Goal: Information Seeking & Learning: Learn about a topic

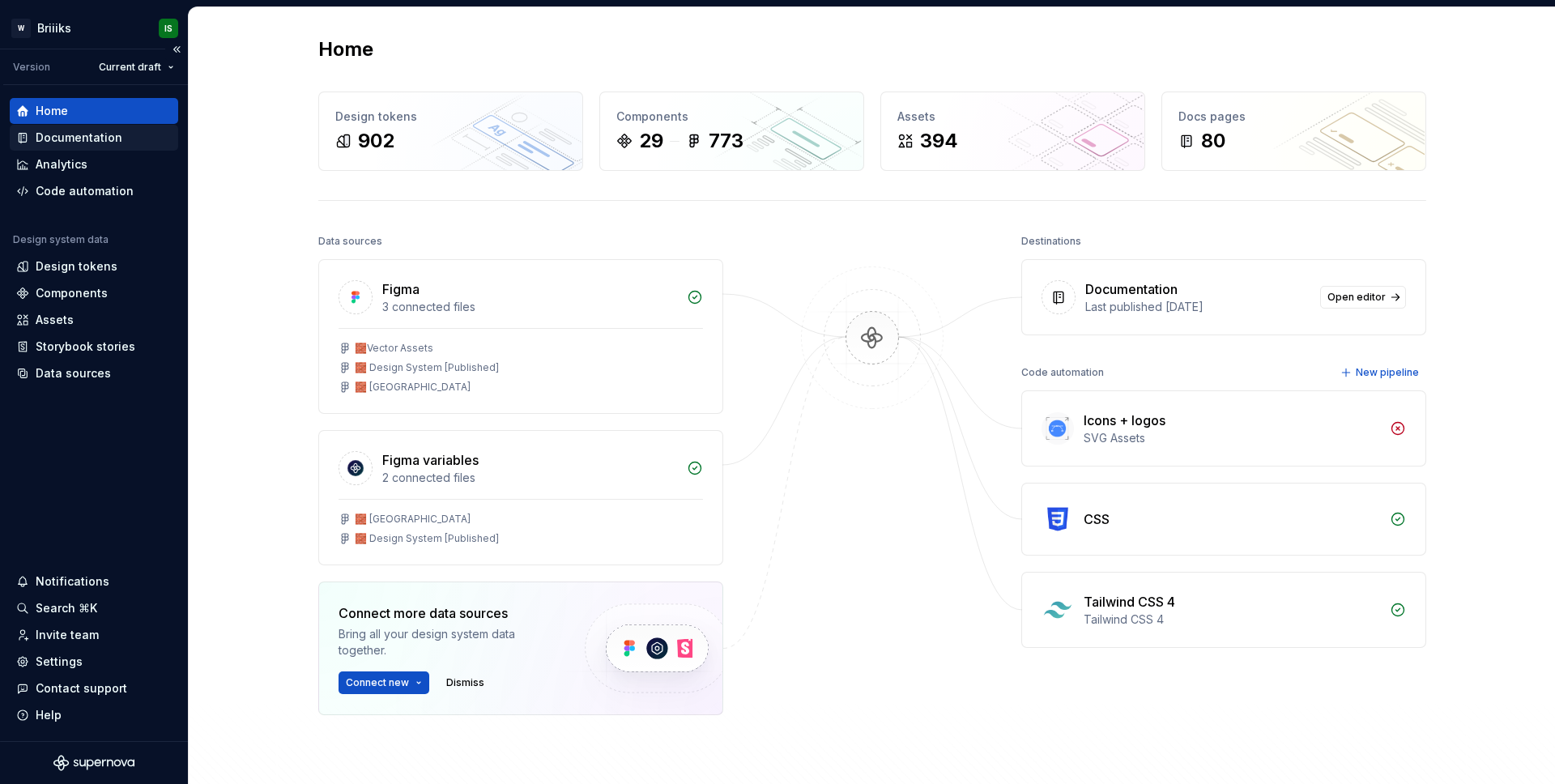
click at [77, 138] on div "Documentation" at bounding box center [79, 138] width 86 height 16
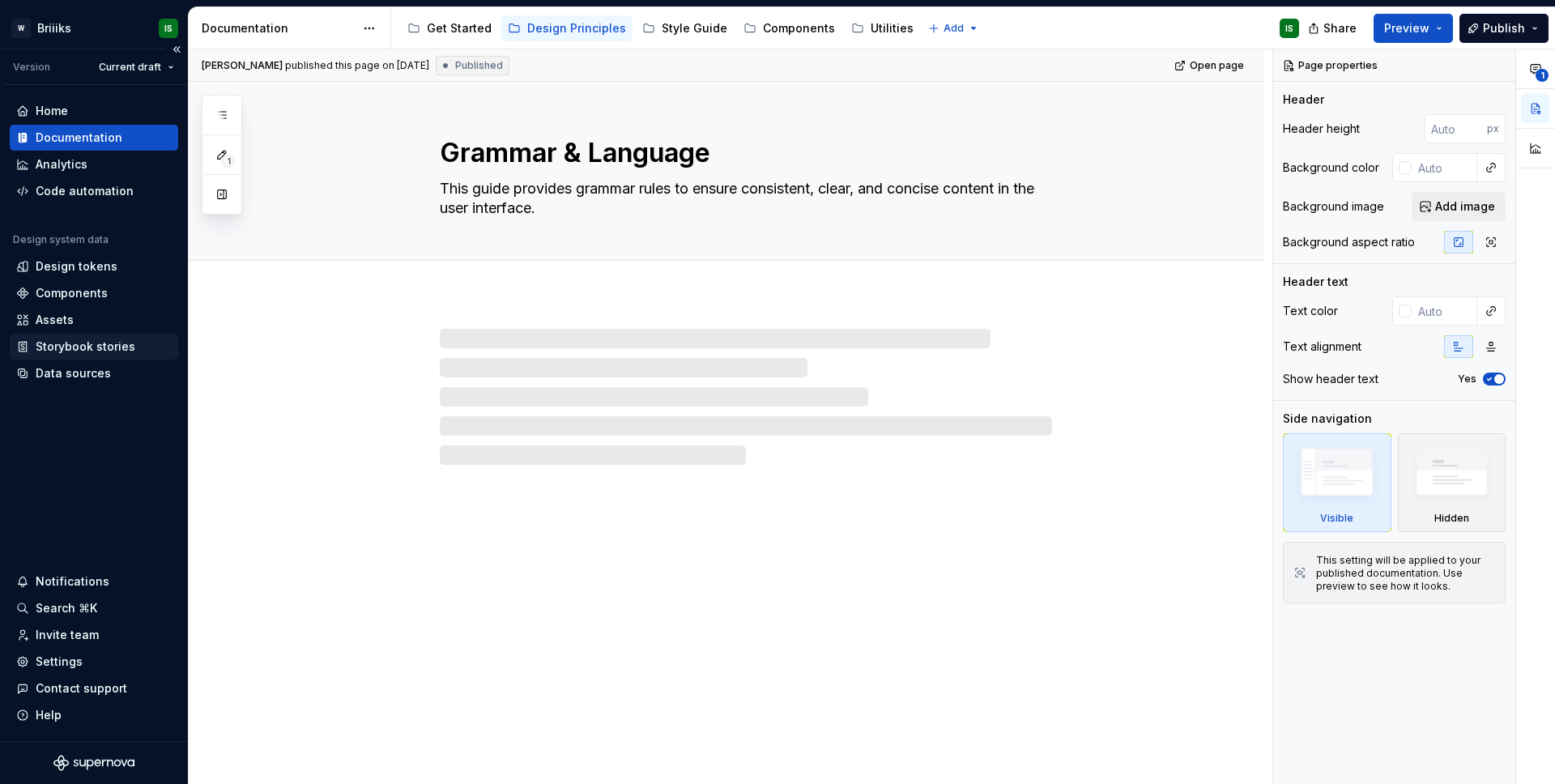
type textarea "*"
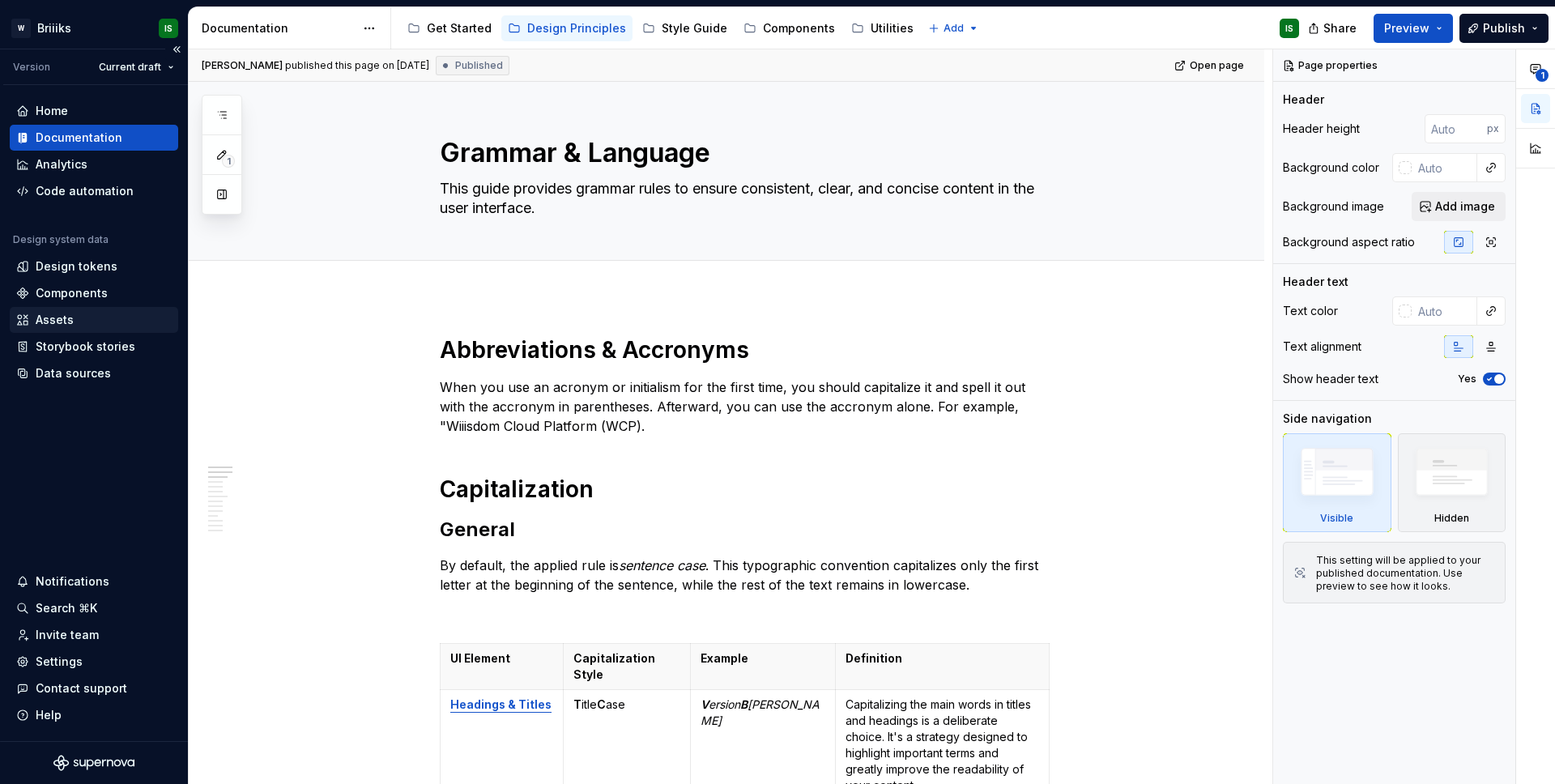
click at [88, 324] on div "Assets" at bounding box center [94, 320] width 156 height 16
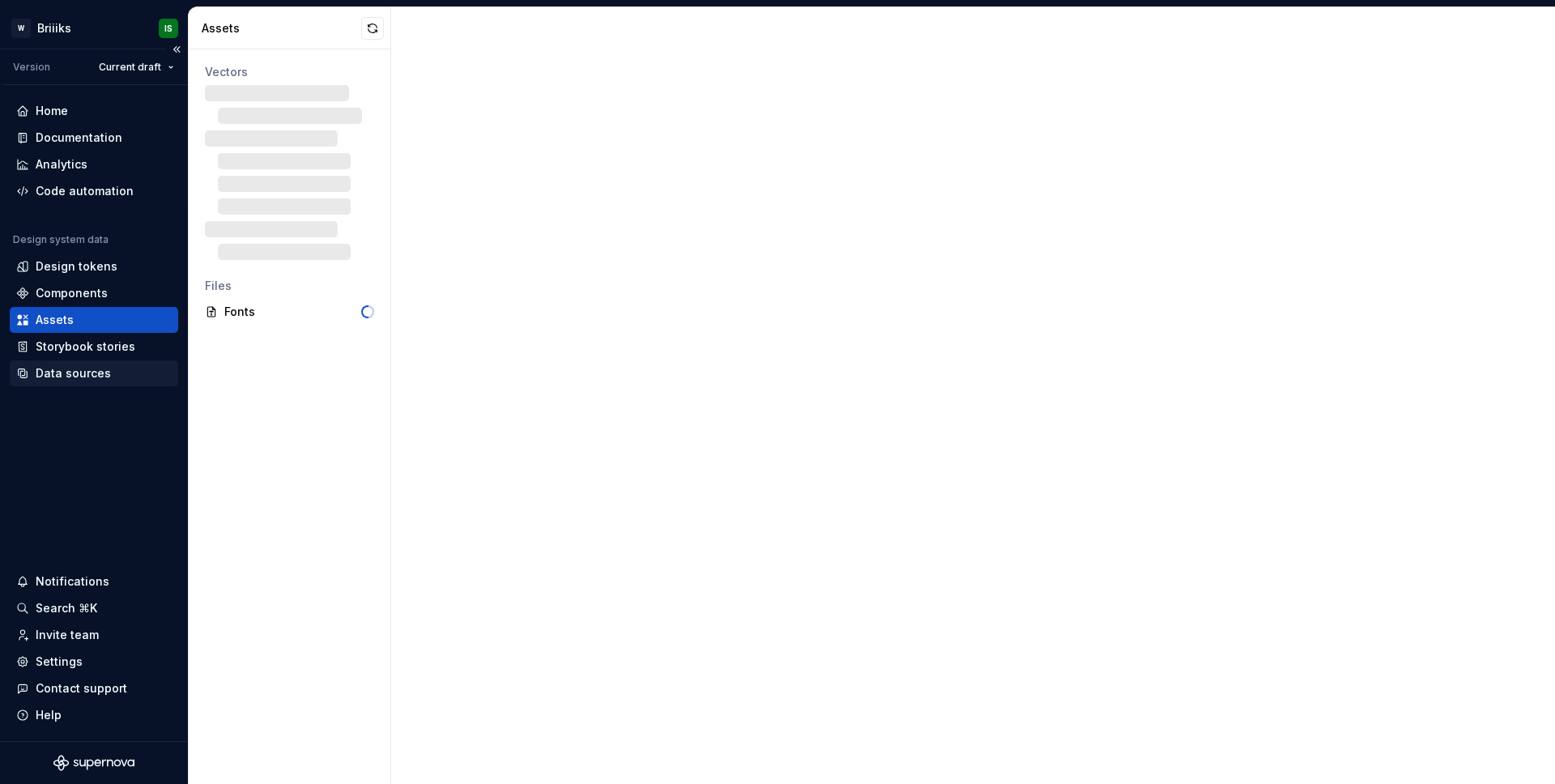
click at [85, 363] on div "Data sources" at bounding box center [94, 373] width 168 height 26
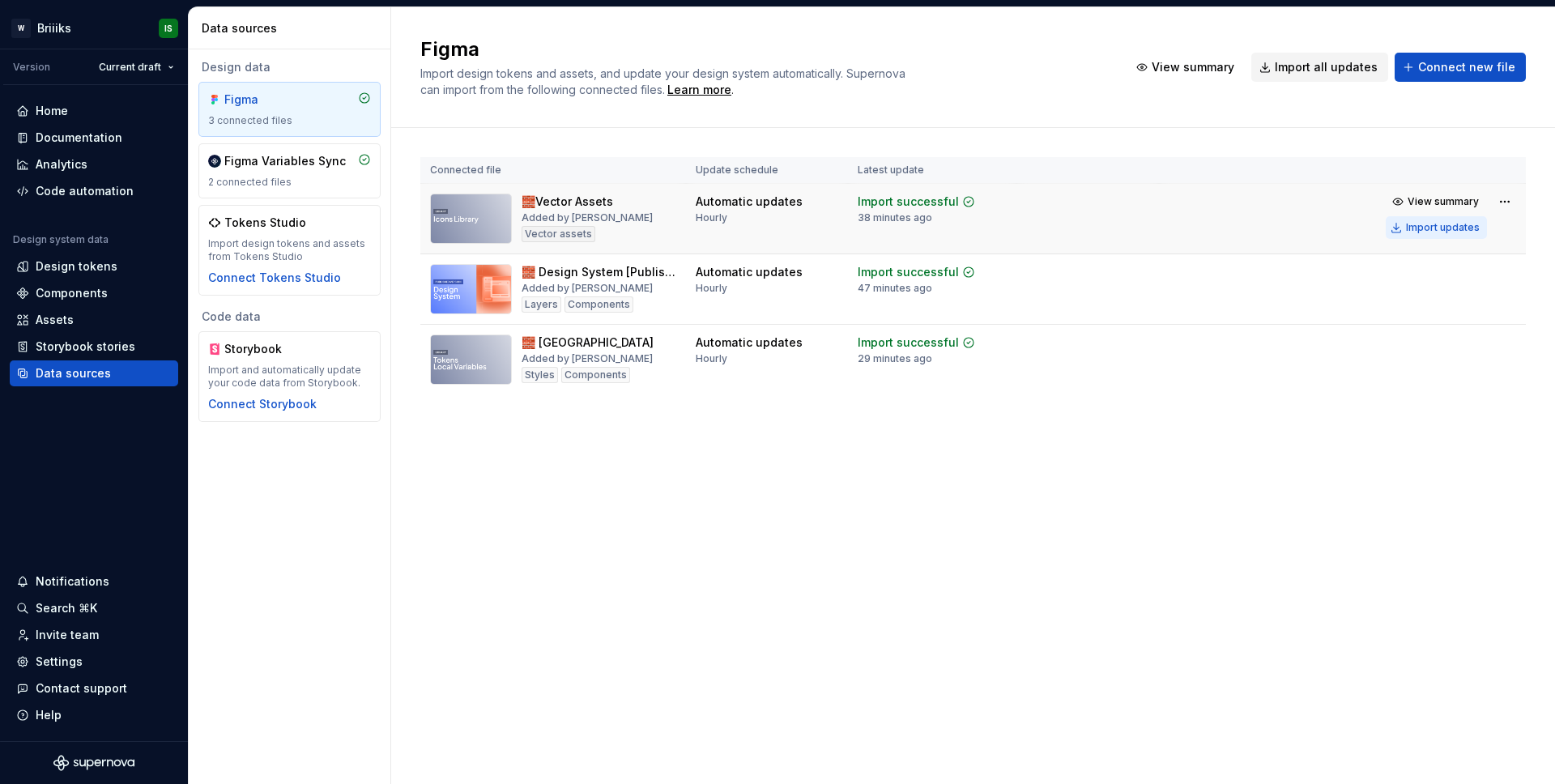
click at [1422, 231] on div "Import updates" at bounding box center [1443, 228] width 74 height 13
